Goal: Book appointment/travel/reservation

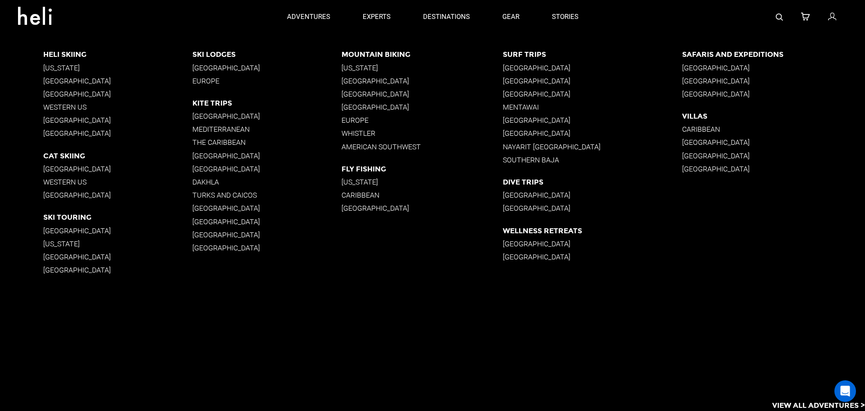
click at [362, 131] on p "Whistler" at bounding box center [422, 133] width 161 height 9
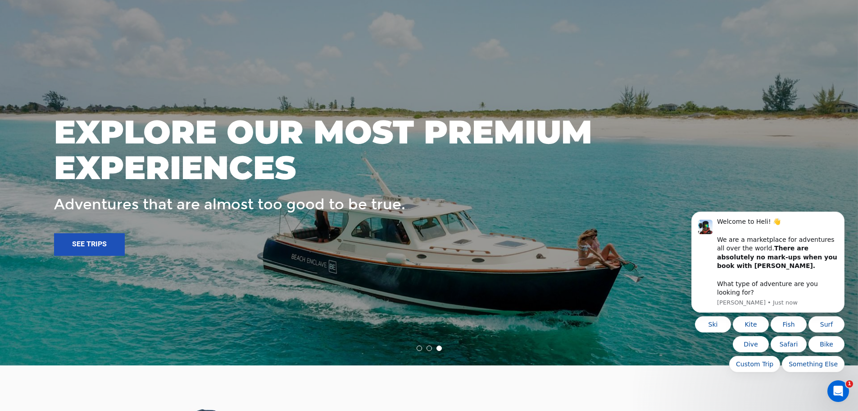
scroll to position [1870, 0]
